Goal: Find specific page/section: Find specific page/section

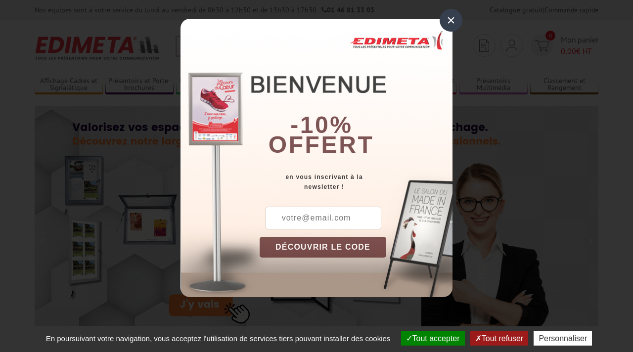
click at [449, 19] on div "×" at bounding box center [451, 20] width 23 height 23
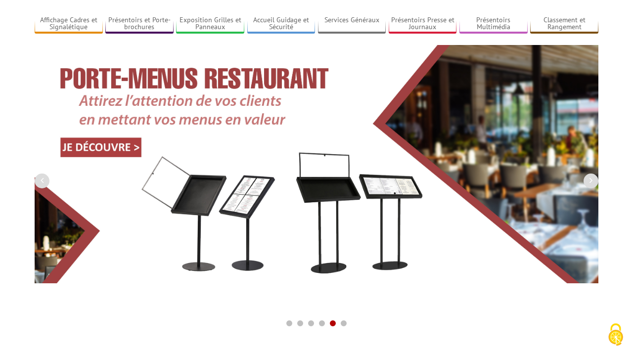
scroll to position [126, 0]
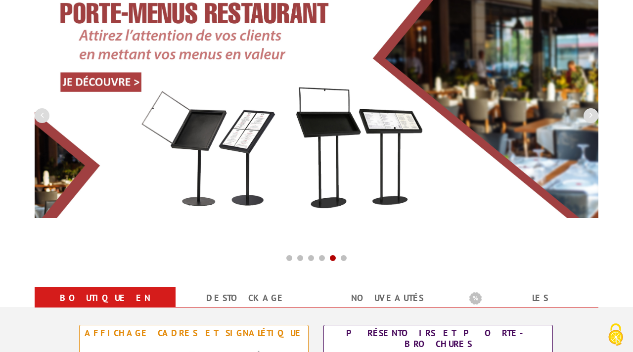
click at [236, 143] on img at bounding box center [317, 99] width 564 height 239
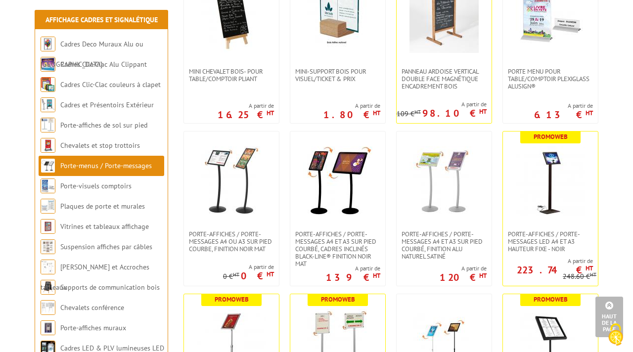
scroll to position [623, 0]
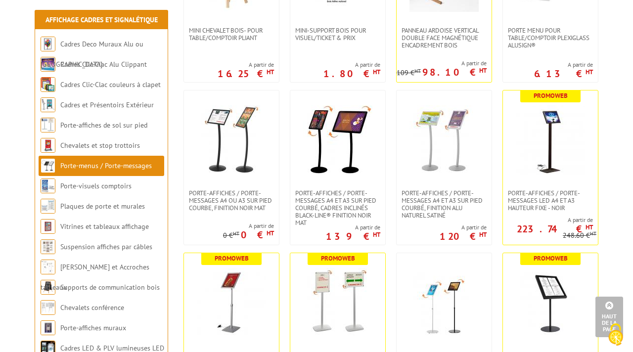
click at [134, 168] on link "Porte-menus / Porte-messages" at bounding box center [106, 165] width 92 height 9
